Goal: Task Accomplishment & Management: Use online tool/utility

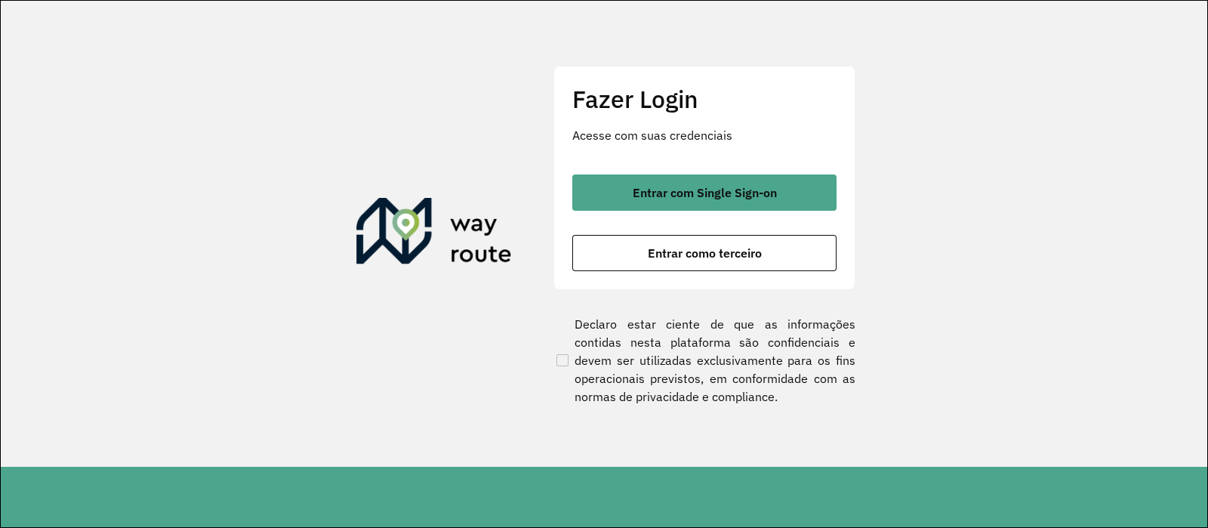
click at [608, 211] on div "Entrar com Single Sign-on Entrar como terceiro" at bounding box center [704, 222] width 264 height 97
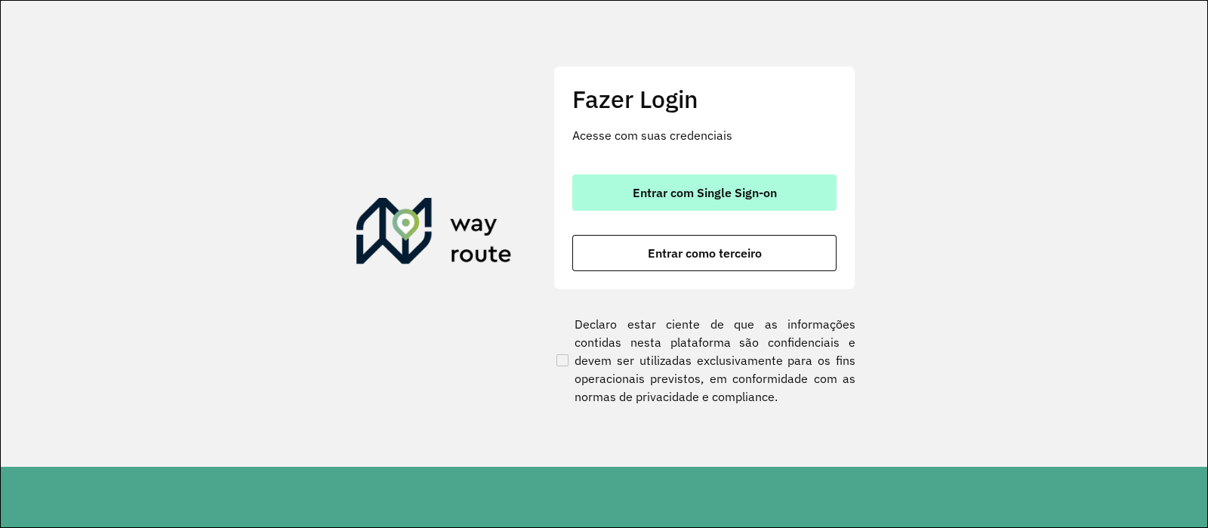
click at [615, 177] on button "Entrar com Single Sign-on" at bounding box center [704, 192] width 264 height 36
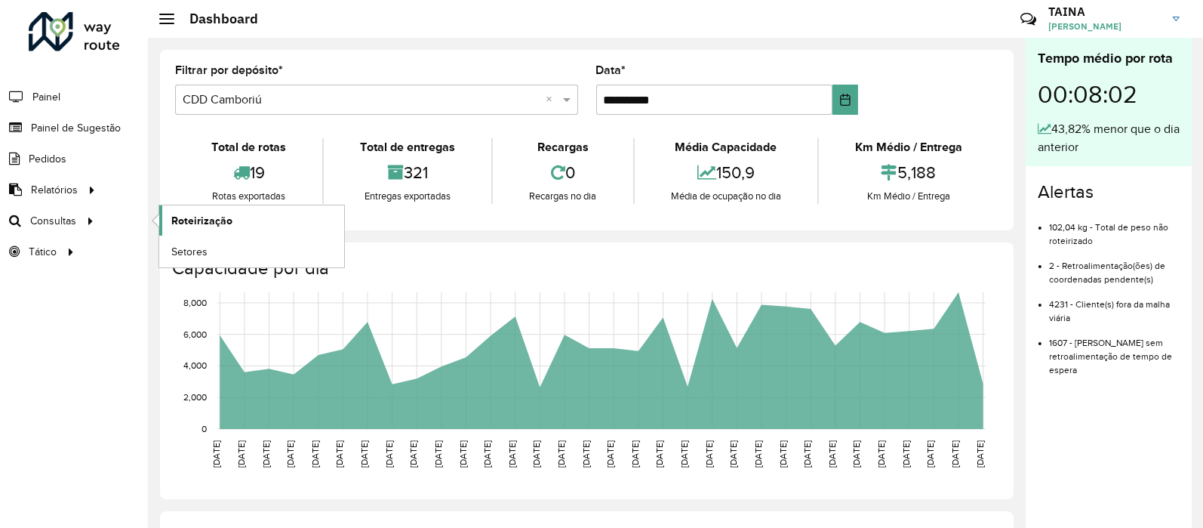
click at [226, 206] on link "Roteirização" at bounding box center [251, 220] width 185 height 30
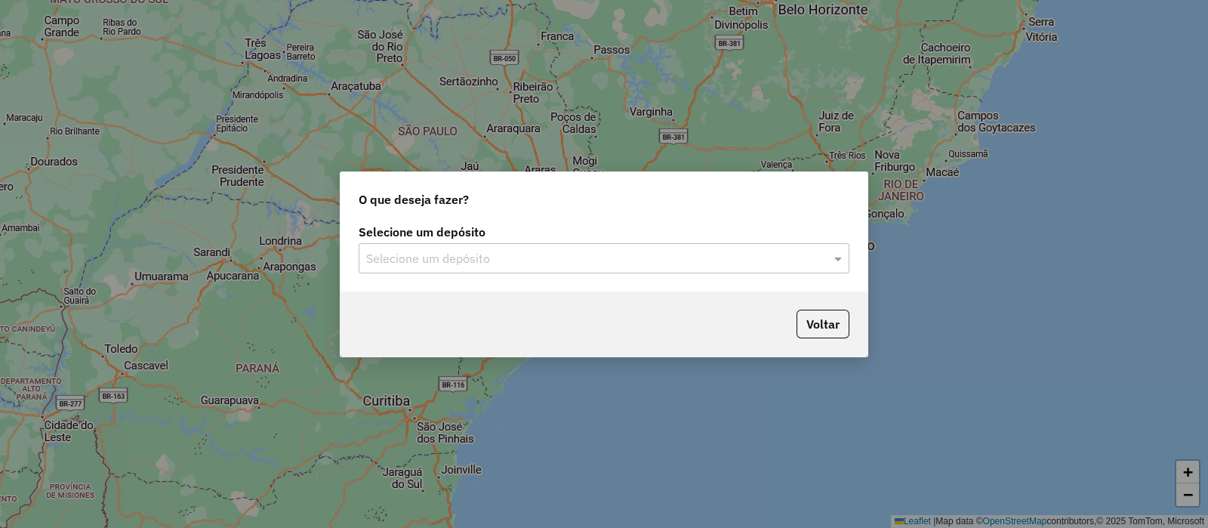
click at [551, 273] on div "Selecione um depósito Selecione um depósito" at bounding box center [603, 255] width 527 height 71
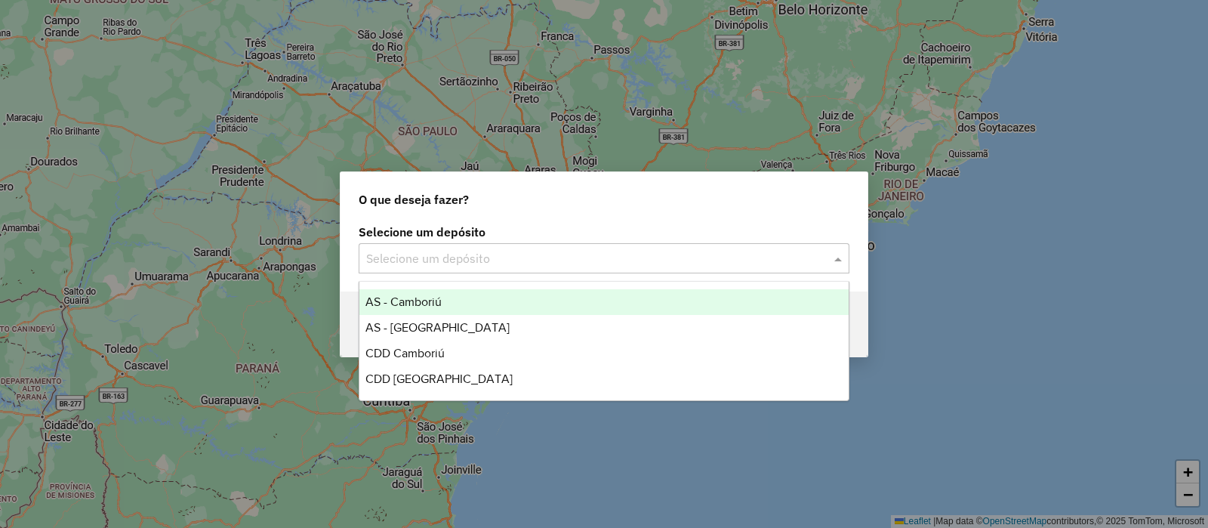
click at [513, 266] on input "text" at bounding box center [588, 259] width 445 height 18
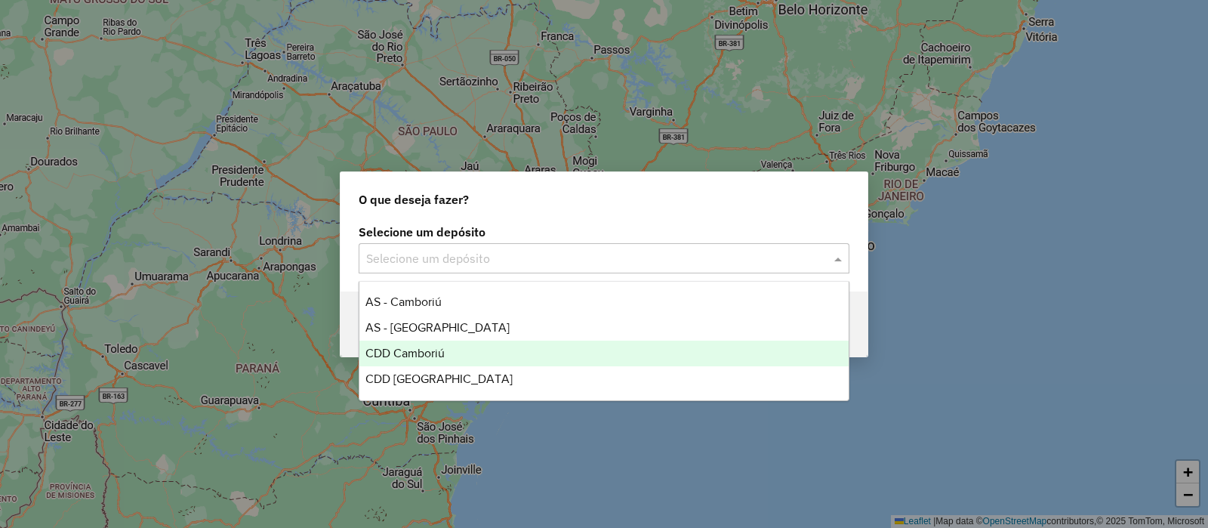
click at [457, 364] on div "CDD Camboriú" at bounding box center [603, 353] width 489 height 26
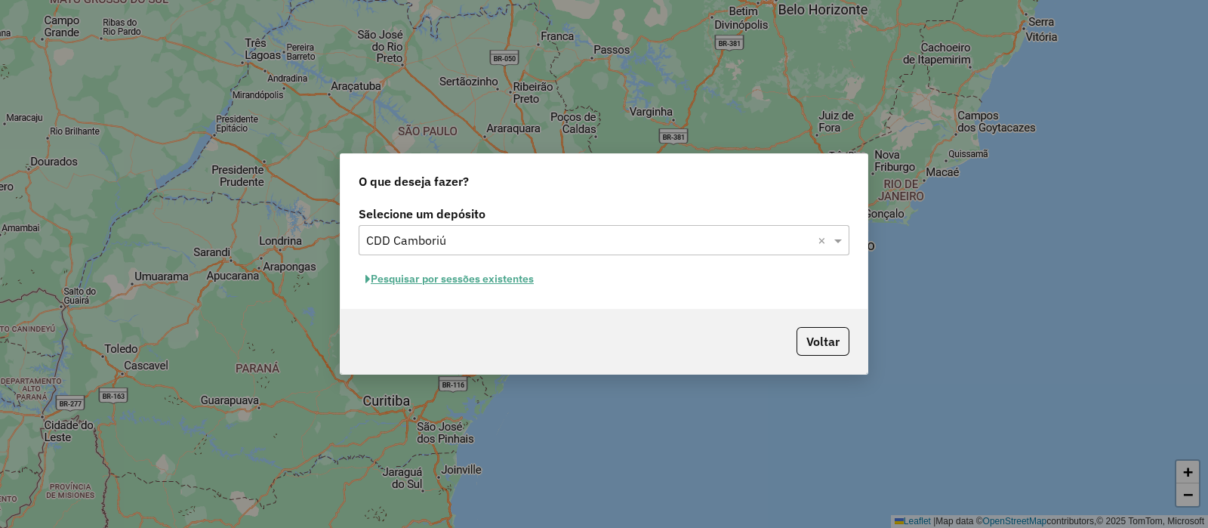
click at [494, 288] on button "Pesquisar por sessões existentes" at bounding box center [450, 278] width 182 height 23
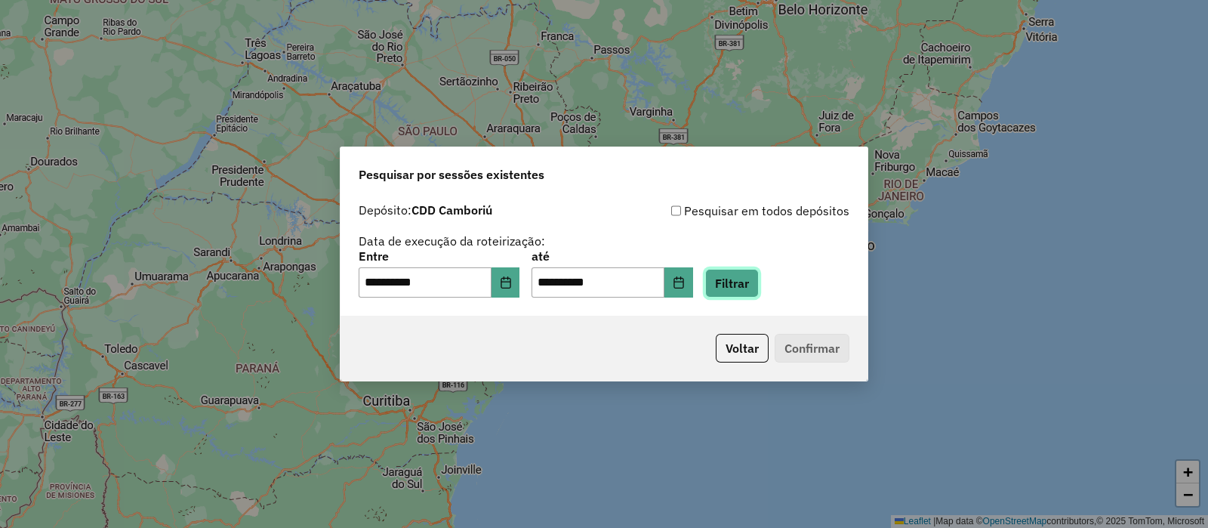
click at [759, 284] on button "Filtrar" at bounding box center [732, 283] width 54 height 29
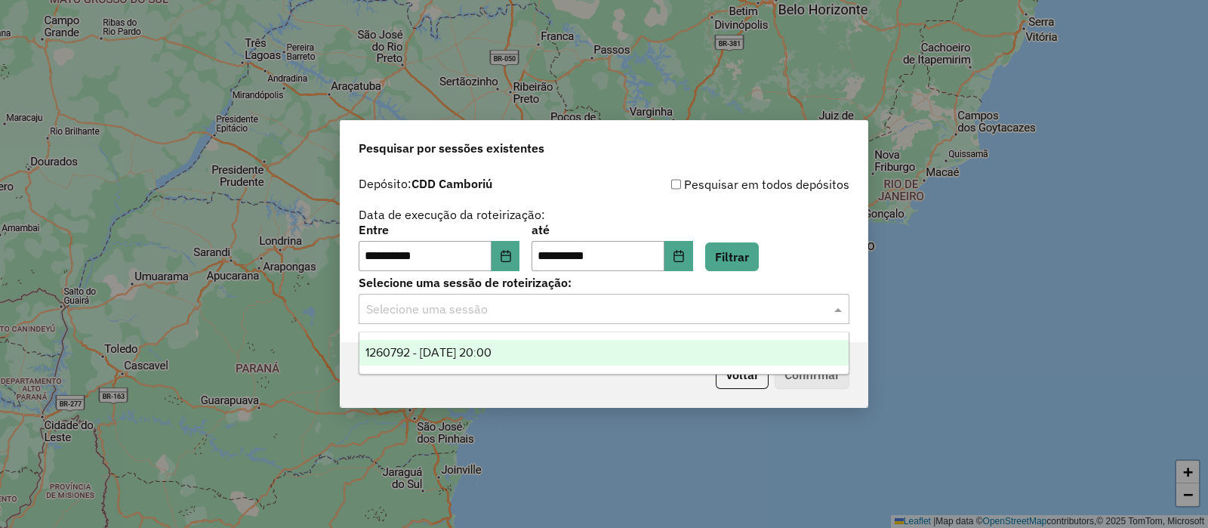
click at [744, 311] on input "text" at bounding box center [588, 309] width 445 height 18
click at [649, 346] on div "1260792 - [DATE] 20:00" at bounding box center [603, 353] width 489 height 26
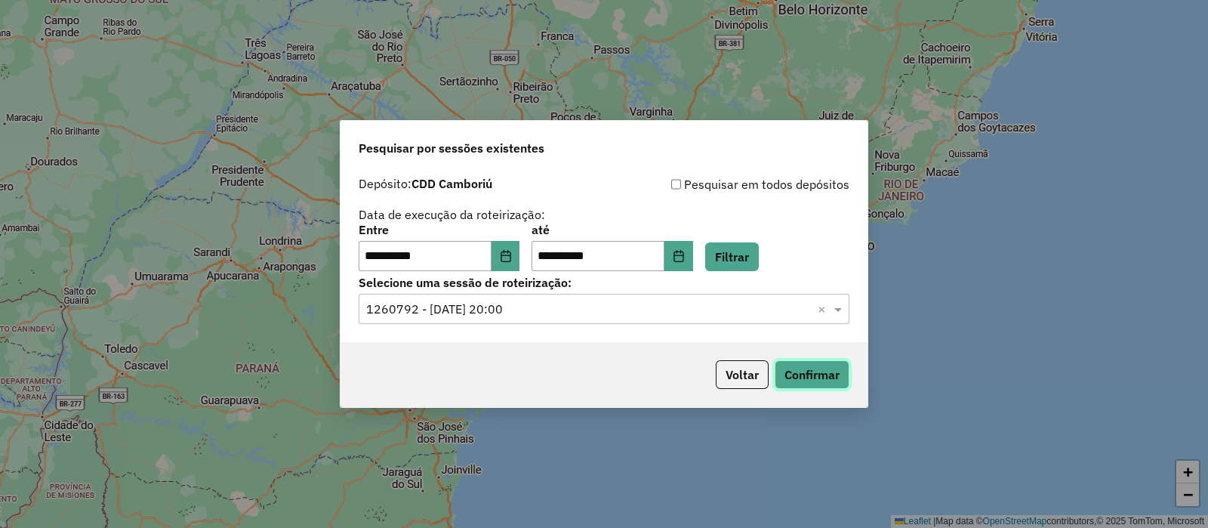
click at [799, 379] on button "Confirmar" at bounding box center [811, 374] width 75 height 29
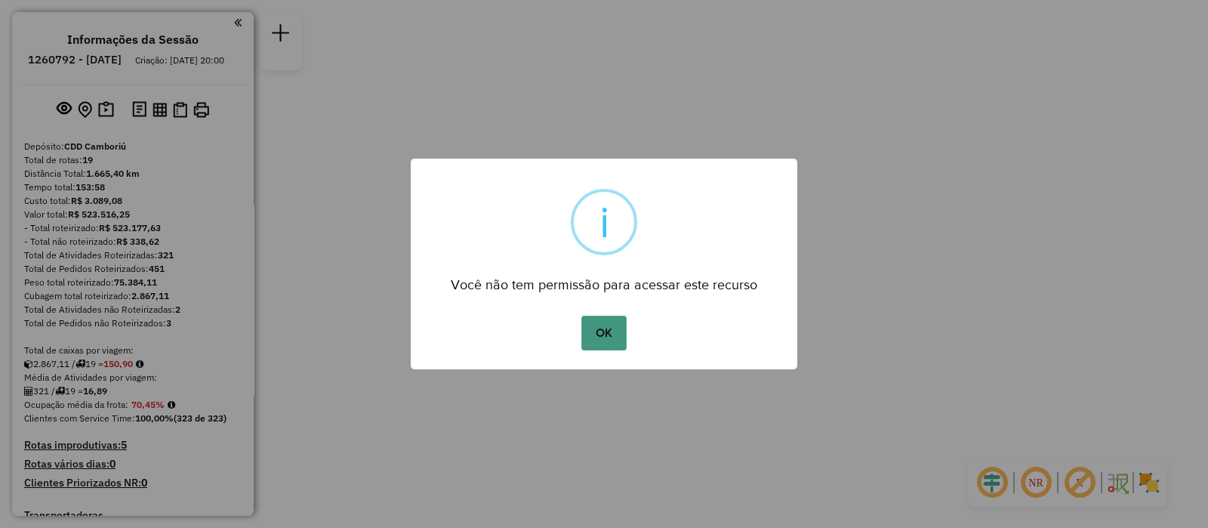
click at [593, 334] on button "OK" at bounding box center [603, 333] width 45 height 35
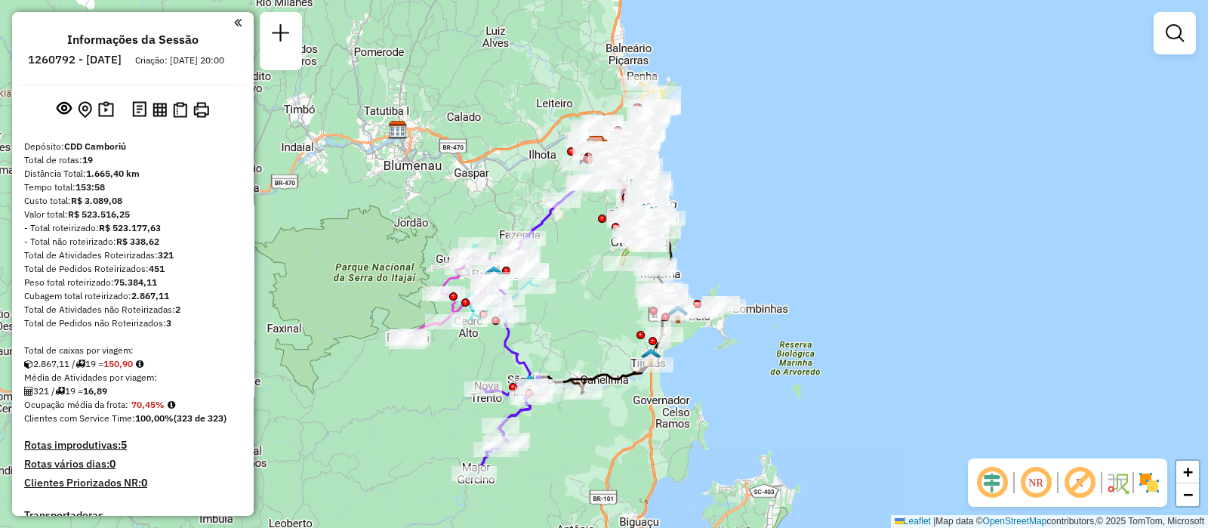
drag, startPoint x: 596, startPoint y: 366, endPoint x: 593, endPoint y: 251, distance: 115.5
click at [593, 251] on div "Janela de atendimento Grade de atendimento Capacidade Transportadoras Veículos …" at bounding box center [604, 264] width 1208 height 528
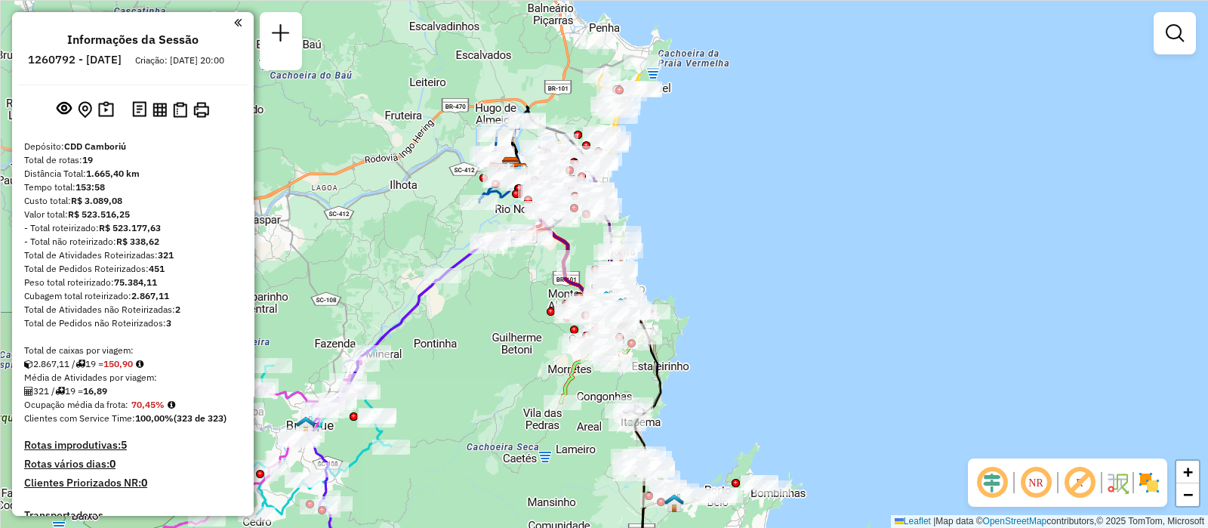
drag, startPoint x: 596, startPoint y: 205, endPoint x: 508, endPoint y: 330, distance: 152.7
click at [508, 330] on div "Janela de atendimento Grade de atendimento Capacidade Transportadoras Veículos …" at bounding box center [604, 264] width 1208 height 528
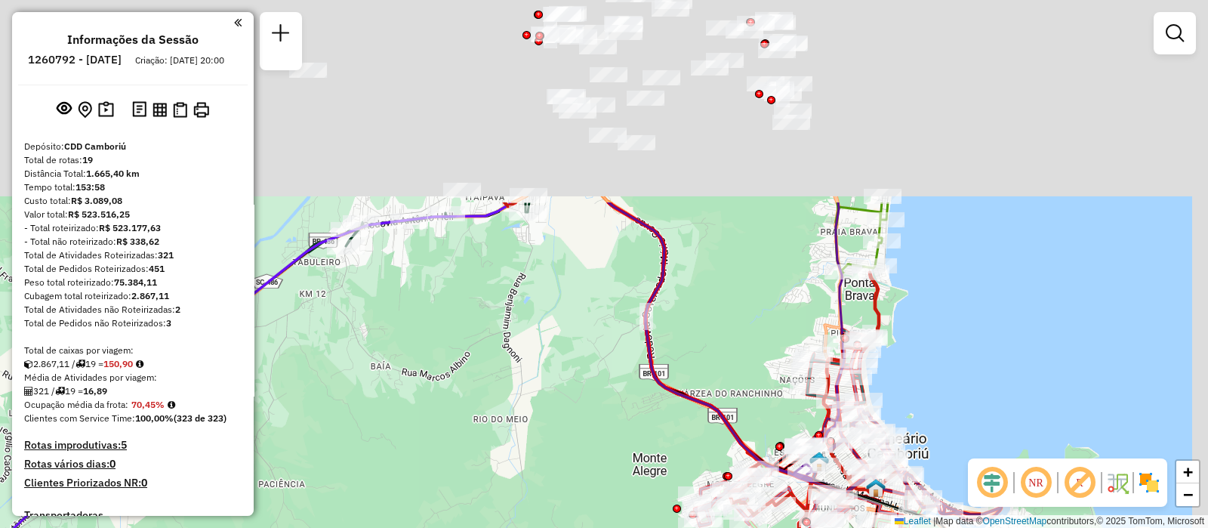
drag, startPoint x: 640, startPoint y: 176, endPoint x: 556, endPoint y: 449, distance: 286.0
click at [556, 449] on div "Janela de atendimento Grade de atendimento Capacidade Transportadoras Veículos …" at bounding box center [604, 264] width 1208 height 528
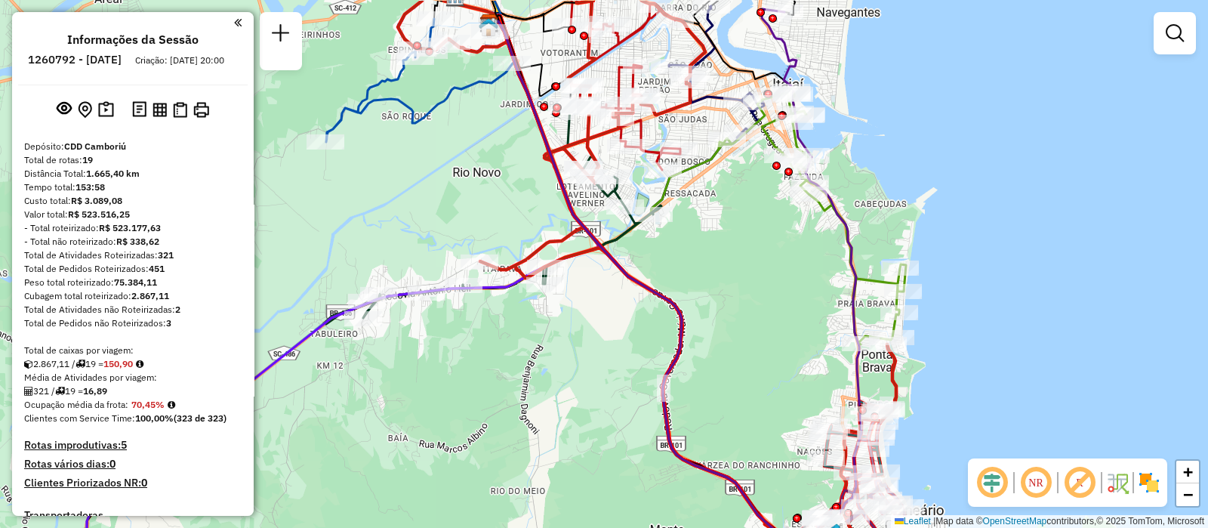
drag, startPoint x: 562, startPoint y: 336, endPoint x: 587, endPoint y: 409, distance: 77.1
click at [587, 409] on div "Janela de atendimento Grade de atendimento Capacidade Transportadoras Veículos …" at bounding box center [604, 264] width 1208 height 528
